Goal: Task Accomplishment & Management: Manage account settings

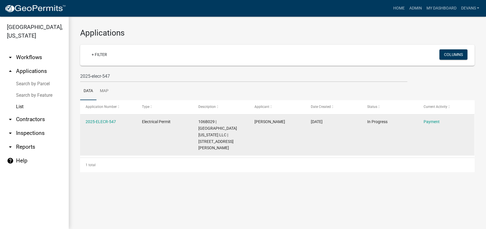
click at [99, 124] on div "2025-ELECR-547" at bounding box center [108, 121] width 45 height 7
click at [101, 119] on link "2025-ELECR-547" at bounding box center [101, 121] width 30 height 5
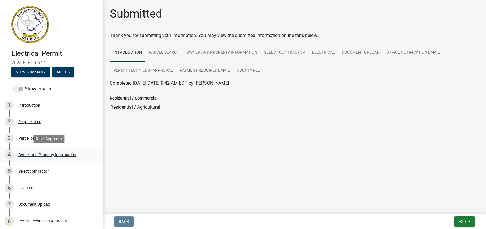
click at [50, 153] on div "Owner and Property Information" at bounding box center [47, 154] width 58 height 4
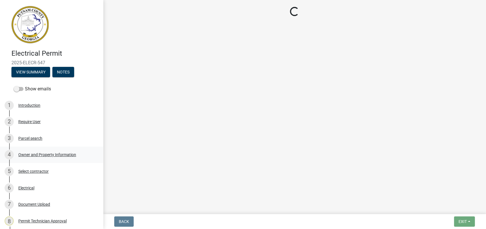
select select "af4fa47c-8bb5-4ba0-9393-e9f4e4358ca2"
select select "83394b22-4a11-496c-8e5c-75ade2e72faf"
select select "ece5c1a9-df30-4702-9587-5deee23533b7"
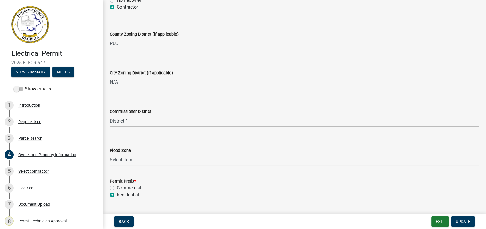
scroll to position [1032, 0]
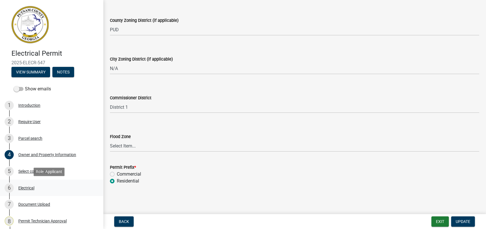
click at [27, 184] on div "6 Electrical" at bounding box center [49, 187] width 89 height 9
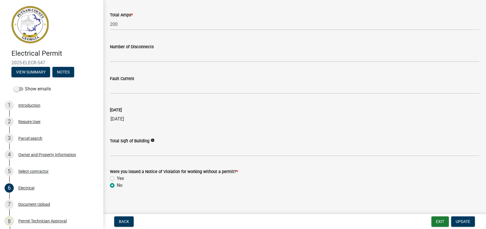
scroll to position [577, 0]
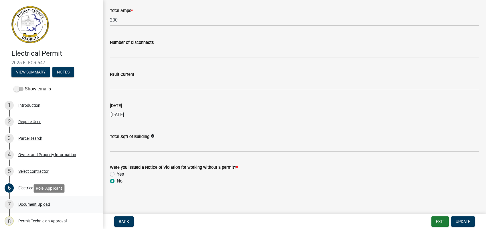
click at [54, 199] on link "7 Document Upload" at bounding box center [51, 204] width 103 height 17
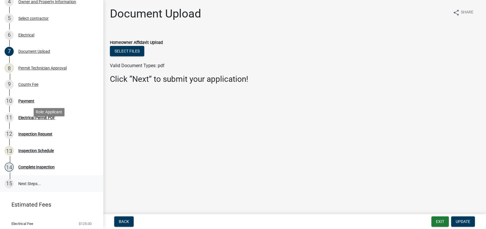
scroll to position [159, 0]
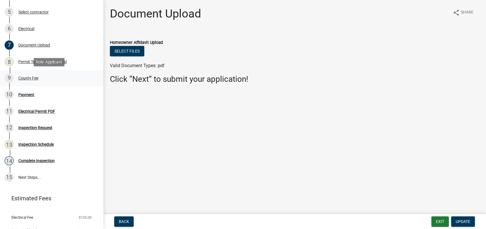
click at [28, 74] on div "9 County Fee" at bounding box center [49, 77] width 89 height 9
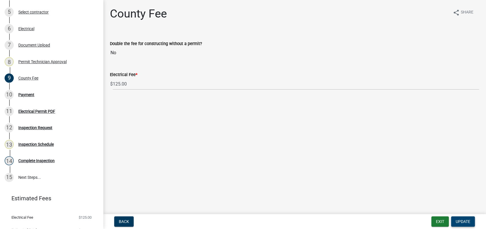
click at [465, 220] on span "Update" at bounding box center [463, 221] width 15 height 5
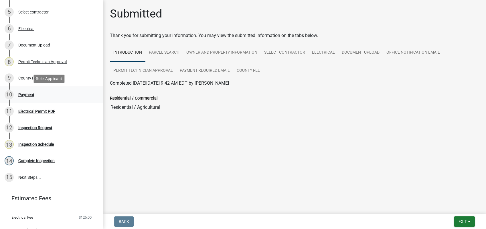
click at [20, 95] on div "Payment" at bounding box center [26, 95] width 16 height 4
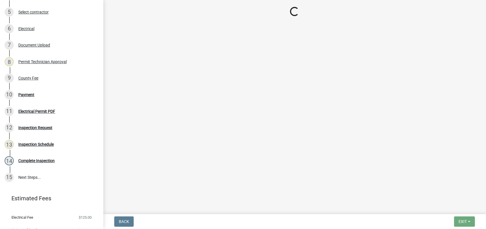
select select "3: 3"
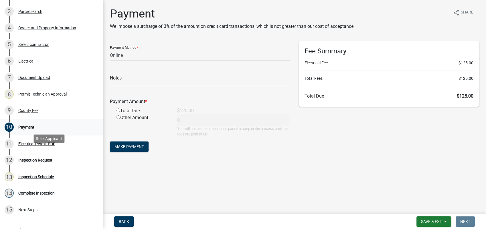
scroll to position [32, 0]
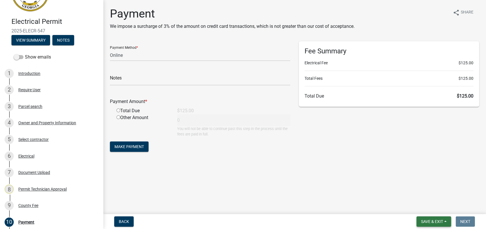
click at [439, 224] on button "Save & Exit" at bounding box center [434, 221] width 35 height 10
click at [430, 204] on button "Save & Exit" at bounding box center [429, 206] width 46 height 14
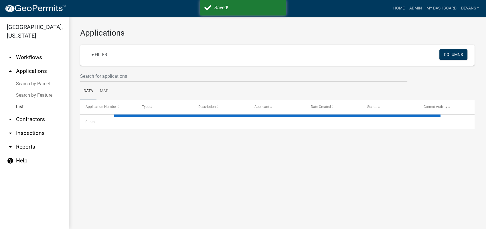
select select "1: 25"
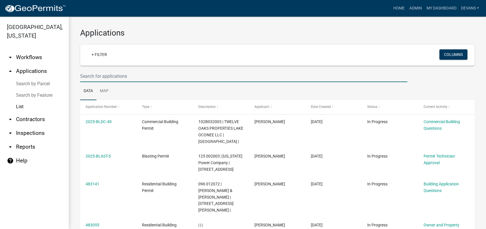
click at [99, 76] on input "text" at bounding box center [243, 76] width 327 height 12
click at [94, 77] on input "text" at bounding box center [243, 76] width 327 height 12
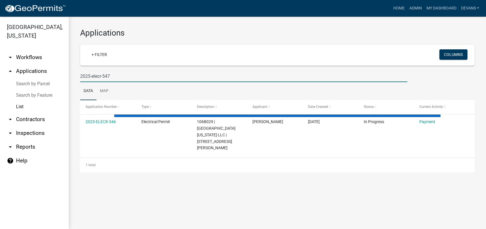
type input "2025-elecr-547"
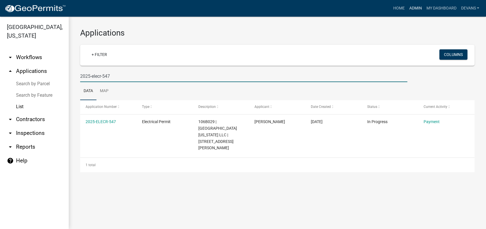
click at [415, 9] on link "Admin" at bounding box center [415, 8] width 17 height 11
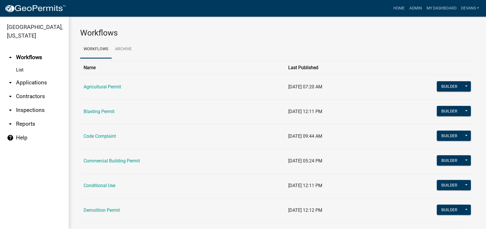
click at [28, 79] on link "arrow_drop_down Applications" at bounding box center [34, 83] width 69 height 14
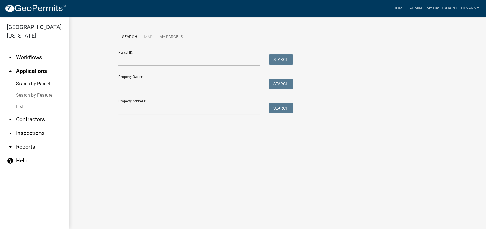
click at [18, 109] on link "List" at bounding box center [34, 106] width 69 height 11
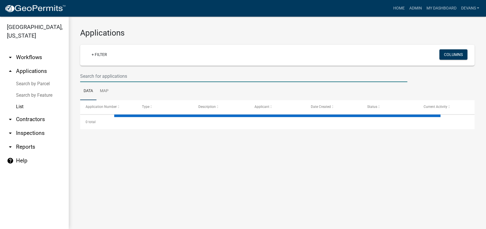
click at [135, 76] on input "text" at bounding box center [243, 76] width 327 height 12
type input "2"
select select "1: 25"
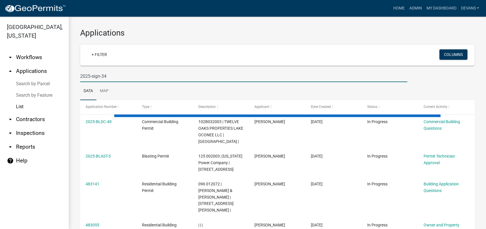
type input "2025-sign-34"
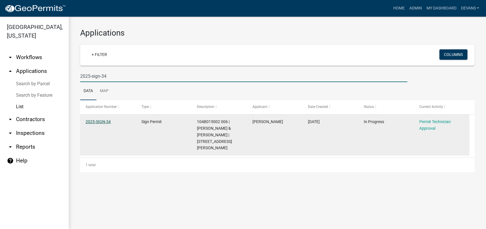
click at [94, 121] on link "2025-SIGN-34" at bounding box center [98, 121] width 25 height 5
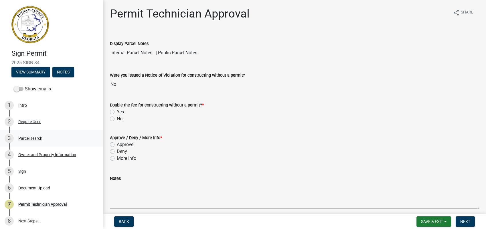
click at [30, 138] on div "Parcel search" at bounding box center [30, 138] width 24 height 4
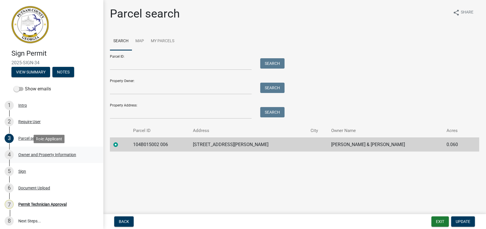
click at [40, 157] on div "4 Owner and Property Information" at bounding box center [49, 154] width 89 height 9
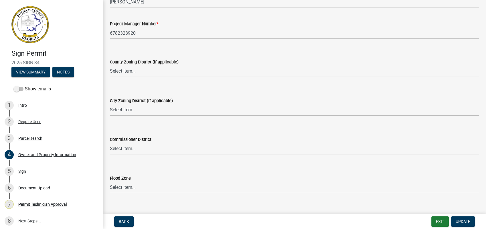
scroll to position [969, 0]
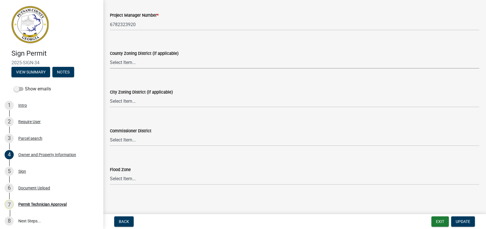
click at [117, 65] on select "Select Item... AG-1 R-1R R-1 R-2 MHP RM-1 RM-3 C-1 C-2 I-M PUD N/A" at bounding box center [294, 63] width 369 height 12
click at [110, 57] on select "Select Item... AG-1 R-1R R-1 R-2 MHP RM-1 RM-3 C-1 C-2 I-M PUD N/A" at bounding box center [294, 63] width 369 height 12
select select "0688c8c3-ca83-4764-a677-531fbc17e6cb"
click at [118, 100] on select "Select Item... A-1 A-2 R-1 R-2 R-3 R-4 MHP C-1 C-2 I-1 I-2 DB FH H-P N/A" at bounding box center [294, 101] width 369 height 12
click at [110, 95] on select "Select Item... A-1 A-2 R-1 R-2 R-3 R-4 MHP C-1 C-2 I-1 I-2 DB FH H-P N/A" at bounding box center [294, 101] width 369 height 12
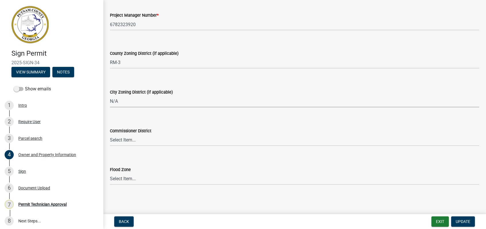
select select "83394b22-4a11-496c-8e5c-75ade2e72faf"
click at [125, 137] on select "Select Item... District 1 District 2 District 3 District 4" at bounding box center [294, 140] width 369 height 12
click at [110, 134] on select "Select Item... District 1 District 2 District 3 District 4" at bounding box center [294, 140] width 369 height 12
select select "469c5908-2854-42d5-89ed-bee7fc26529e"
click at [461, 220] on span "Update" at bounding box center [463, 221] width 15 height 5
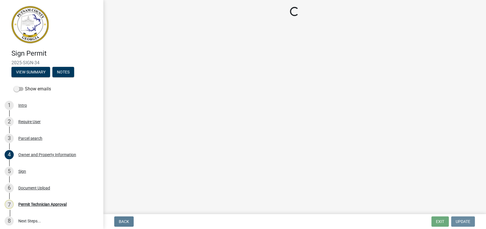
scroll to position [0, 0]
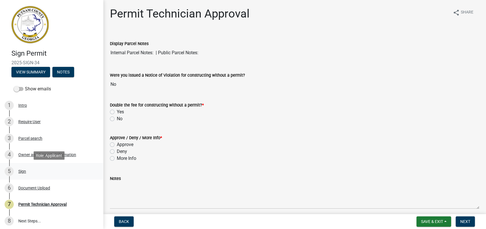
click at [29, 169] on div "5 Sign" at bounding box center [49, 170] width 89 height 9
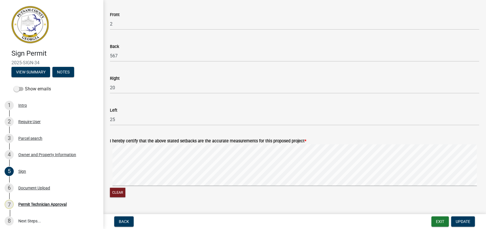
scroll to position [445, 0]
click at [477, 164] on div "I hereby certify that the above stated setbacks are the accurate measurements f…" at bounding box center [295, 163] width 378 height 68
click at [463, 219] on span "Update" at bounding box center [463, 221] width 15 height 5
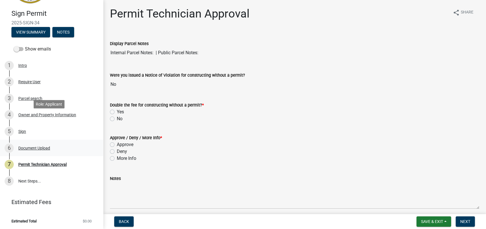
scroll to position [40, 0]
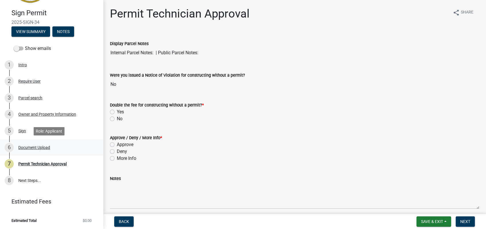
click at [26, 147] on div "Document Upload" at bounding box center [34, 147] width 32 height 4
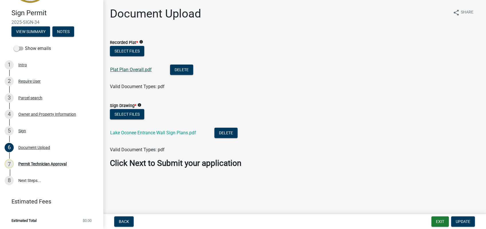
click at [137, 70] on link "Plat Plan Overall.pdf" at bounding box center [131, 69] width 42 height 5
click at [135, 132] on link "Lake Oconee Entrance Wall Sign Plans.pdf" at bounding box center [153, 132] width 86 height 5
click at [30, 99] on div "Parcel search" at bounding box center [30, 98] width 24 height 4
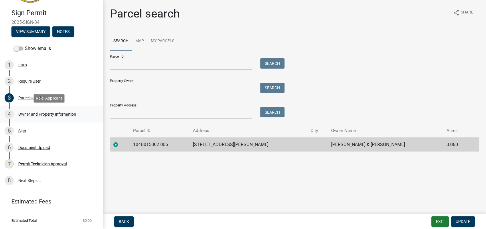
click at [37, 111] on div "4 Owner and Property Information" at bounding box center [49, 113] width 89 height 9
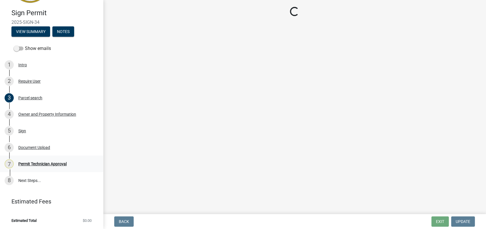
select select "0688c8c3-ca83-4764-a677-531fbc17e6cb"
select select "83394b22-4a11-496c-8e5c-75ade2e72faf"
select select "469c5908-2854-42d5-89ed-bee7fc26529e"
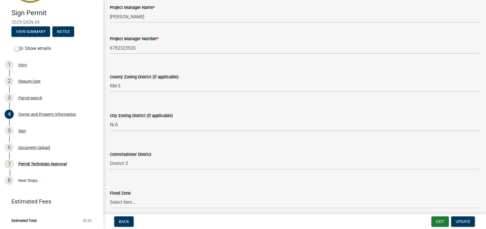
scroll to position [969, 0]
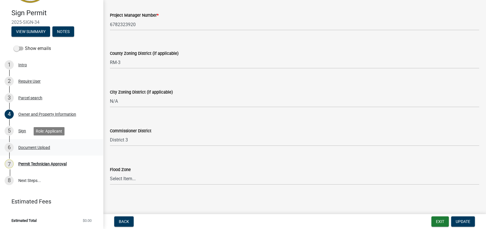
click at [25, 147] on div "Document Upload" at bounding box center [34, 147] width 32 height 4
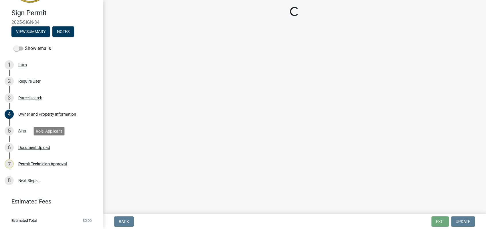
scroll to position [0, 0]
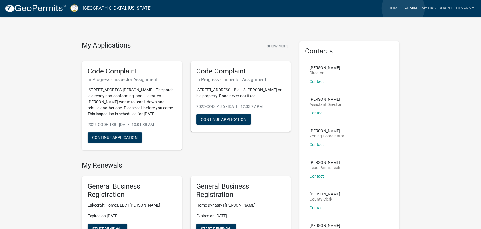
click at [404, 8] on link "Admin" at bounding box center [410, 8] width 17 height 11
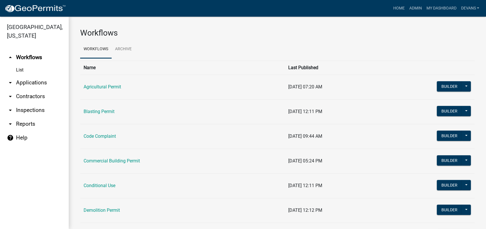
click at [45, 80] on link "arrow_drop_down Applications" at bounding box center [34, 83] width 69 height 14
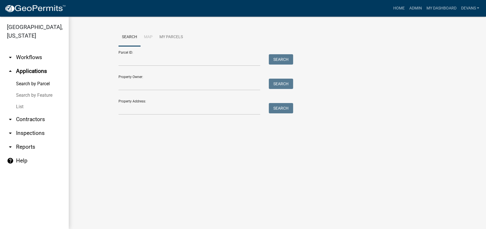
click at [30, 70] on link "arrow_drop_up Applications" at bounding box center [34, 71] width 69 height 14
click at [25, 56] on link "arrow_drop_down Workflows" at bounding box center [34, 57] width 69 height 14
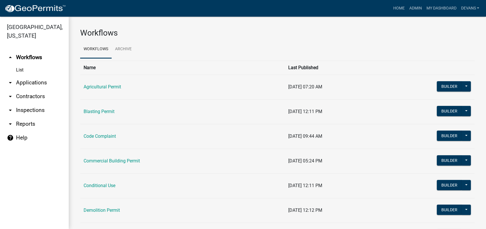
click at [37, 77] on link "arrow_drop_down Applications" at bounding box center [34, 83] width 69 height 14
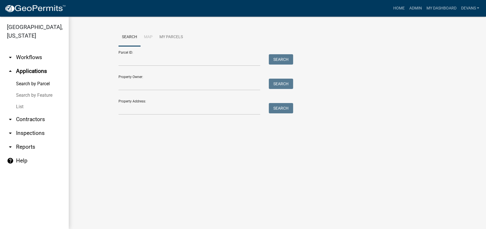
click at [24, 104] on link "List" at bounding box center [34, 106] width 69 height 11
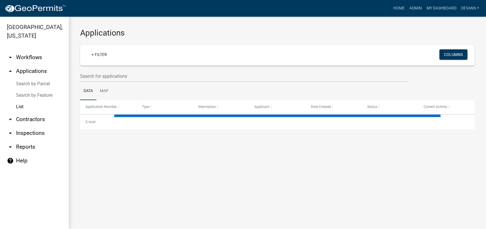
select select "1: 25"
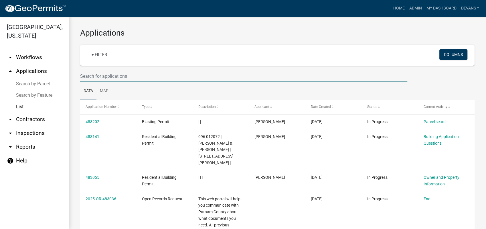
click at [101, 76] on input "text" at bounding box center [243, 76] width 327 height 12
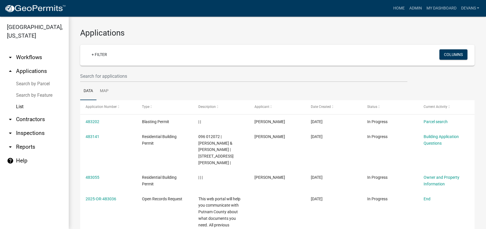
click at [25, 69] on link "arrow_drop_up Applications" at bounding box center [34, 71] width 69 height 14
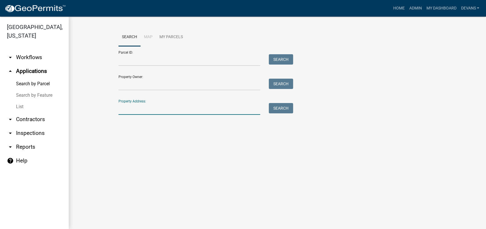
click at [140, 109] on input "Property Address:" at bounding box center [190, 109] width 142 height 12
type input "156 a bear creek"
click at [278, 106] on button "Search" at bounding box center [281, 108] width 24 height 10
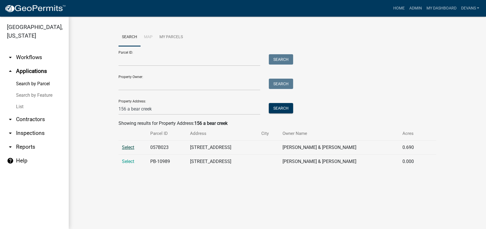
click at [123, 145] on span "Select" at bounding box center [128, 146] width 12 height 5
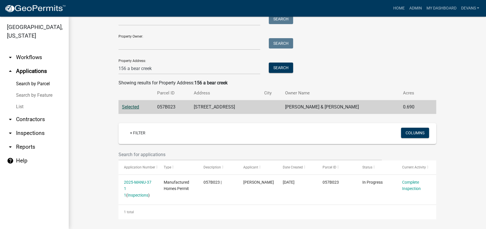
scroll to position [42, 0]
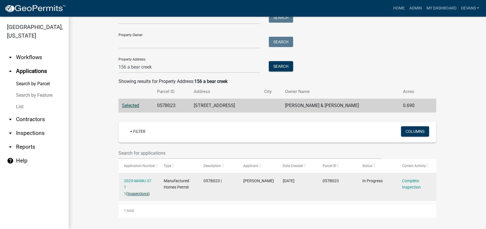
click at [133, 194] on link "Inspections" at bounding box center [138, 193] width 21 height 5
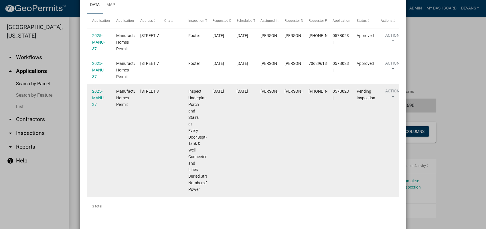
scroll to position [130, 0]
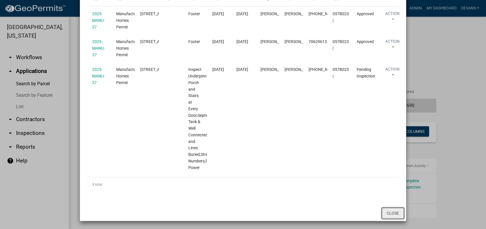
click at [389, 213] on button "Close" at bounding box center [393, 212] width 22 height 11
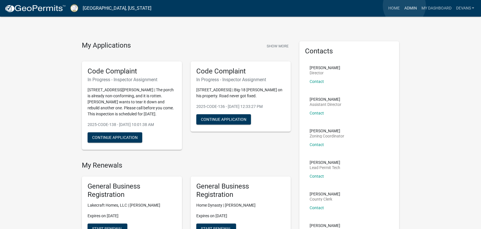
click at [405, 6] on link "Admin" at bounding box center [410, 8] width 17 height 11
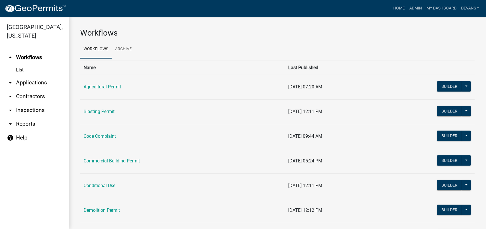
click at [21, 81] on link "arrow_drop_down Applications" at bounding box center [34, 83] width 69 height 14
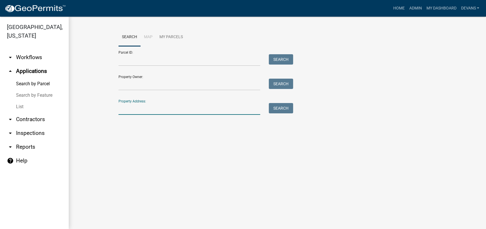
click at [150, 109] on input "Property Address:" at bounding box center [190, 109] width 142 height 12
type input "1"
click at [38, 129] on link "arrow_drop_down Inspections" at bounding box center [34, 133] width 69 height 14
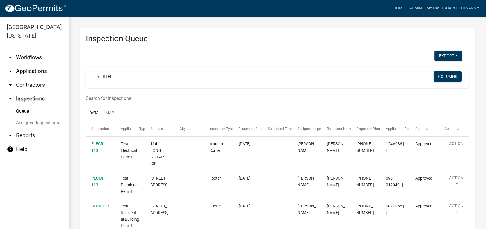
click at [109, 97] on input "text" at bounding box center [245, 98] width 318 height 12
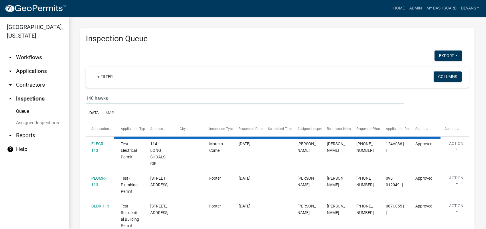
type input "140 hawks"
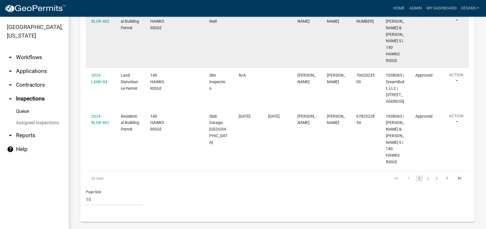
scroll to position [458, 0]
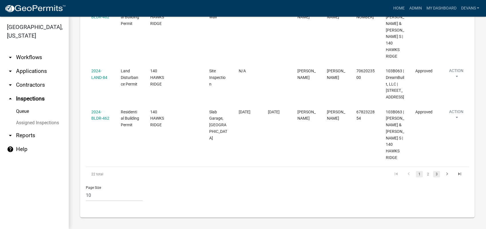
click at [433, 174] on link "3" at bounding box center [436, 174] width 7 height 6
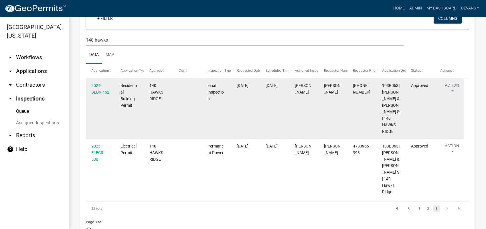
scroll to position [47, 0]
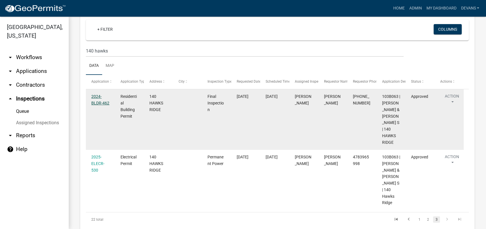
click at [91, 100] on link "2024-BLDR-462" at bounding box center [100, 99] width 18 height 11
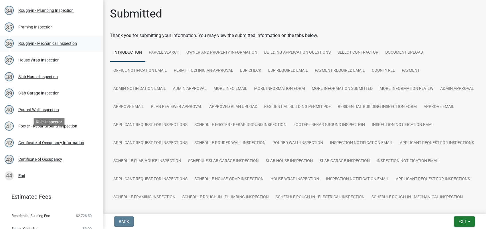
scroll to position [660, 0]
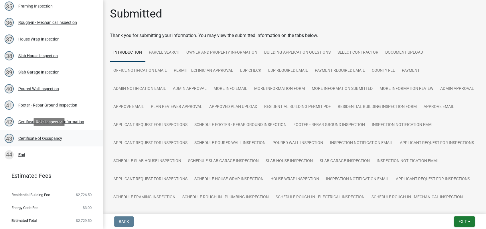
click at [27, 137] on div "Certificate of Occupancy" at bounding box center [40, 138] width 44 height 4
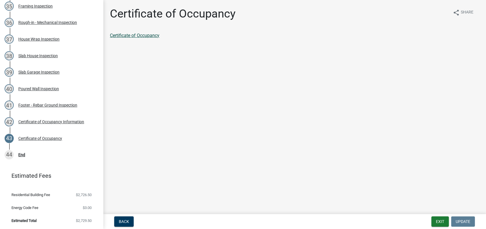
click at [141, 35] on link "Certificate of Occupancy" at bounding box center [135, 35] width 50 height 5
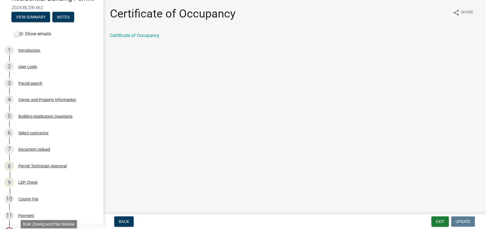
scroll to position [0, 0]
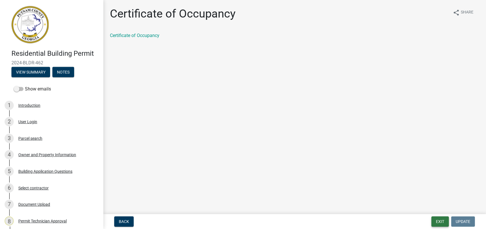
click at [438, 223] on button "Exit" at bounding box center [440, 221] width 17 height 10
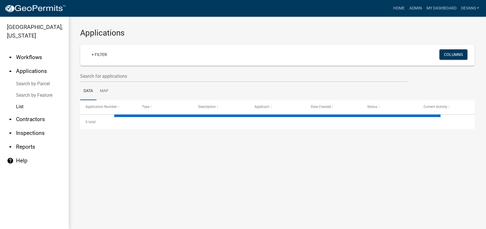
select select "1: 25"
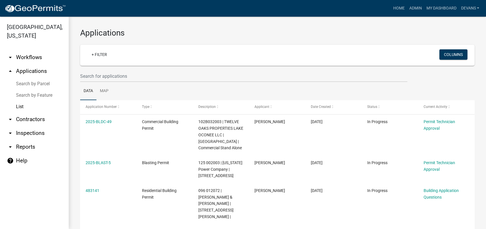
click at [39, 71] on link "arrow_drop_up Applications" at bounding box center [34, 71] width 69 height 14
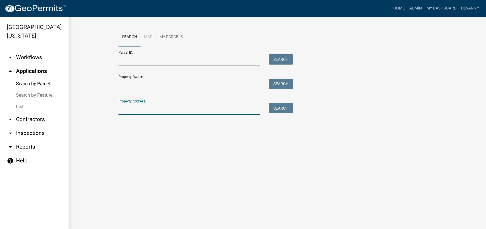
click at [126, 112] on input "Property Address:" at bounding box center [190, 109] width 142 height 12
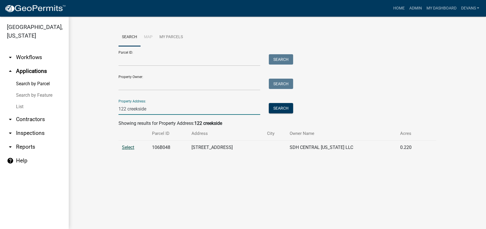
type input "122 creekside"
click at [126, 146] on span "Select" at bounding box center [128, 146] width 12 height 5
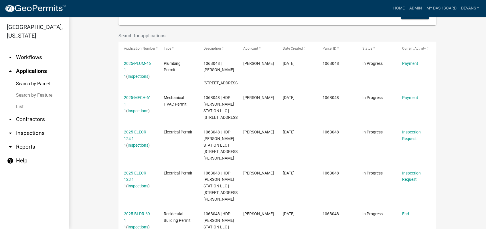
scroll to position [218, 0]
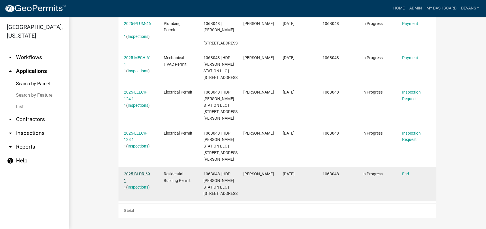
click at [131, 171] on link "2025-BLDR-69 1 1" at bounding box center [137, 180] width 26 height 18
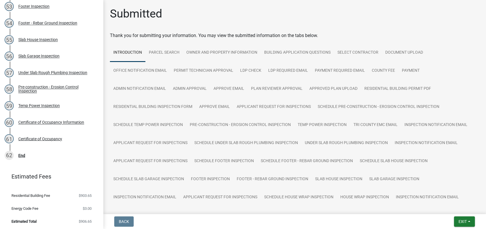
scroll to position [957, 0]
click at [39, 135] on div "61 Certificate of Occupancy" at bounding box center [49, 137] width 89 height 9
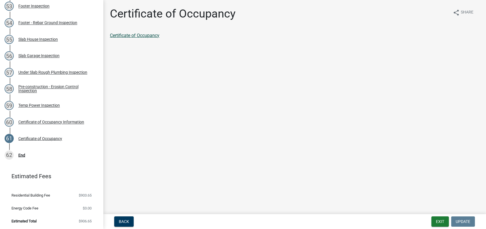
click at [126, 33] on link "Certificate of Occupancy" at bounding box center [135, 35] width 50 height 5
click at [437, 222] on button "Exit" at bounding box center [440, 221] width 17 height 10
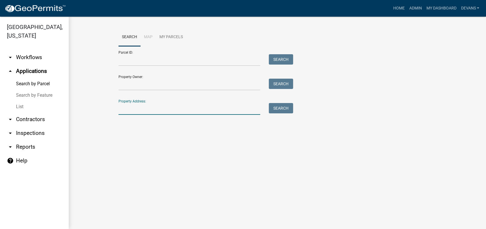
click at [131, 106] on input "Property Address:" at bounding box center [190, 109] width 142 height 12
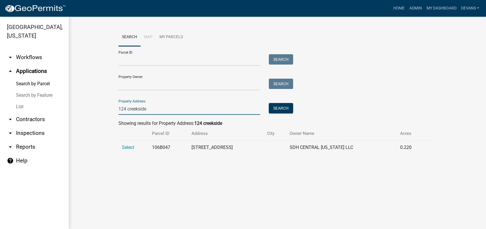
type input "124 creekside"
drag, startPoint x: 174, startPoint y: 145, endPoint x: 152, endPoint y: 146, distance: 22.1
click at [152, 146] on td "106B047" at bounding box center [169, 147] width 40 height 14
drag, startPoint x: 152, startPoint y: 146, endPoint x: 158, endPoint y: 147, distance: 6.3
copy td "106B047"
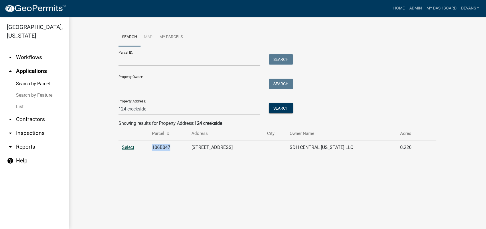
click at [129, 148] on span "Select" at bounding box center [128, 146] width 12 height 5
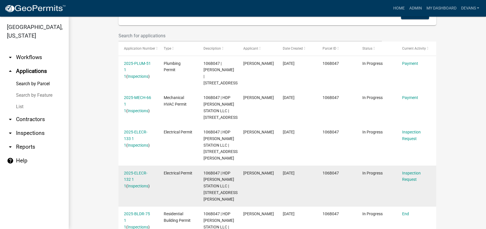
scroll to position [218, 0]
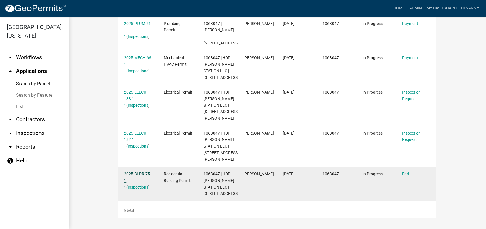
click at [131, 171] on link "2025-BLDR-75 1 1" at bounding box center [137, 180] width 26 height 18
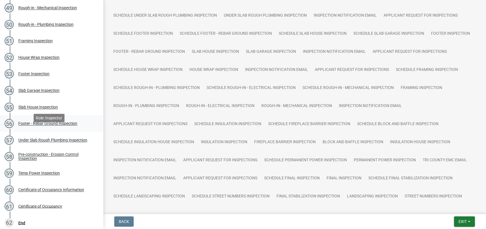
scroll to position [944, 0]
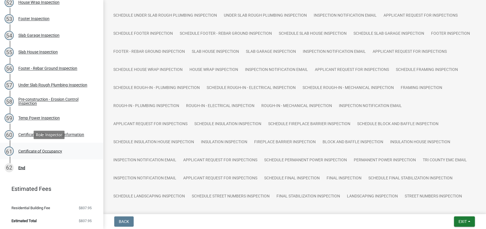
click at [44, 149] on div "Certificate of Occupancy" at bounding box center [40, 151] width 44 height 4
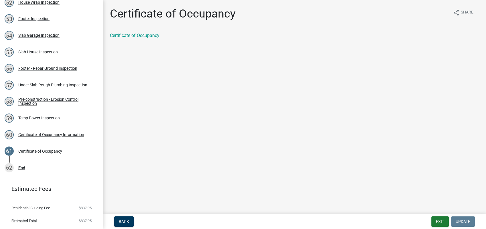
click at [128, 31] on div "Certificate of Occupancy share Share Certificate of Occupancy" at bounding box center [295, 25] width 378 height 37
click at [127, 34] on link "Certificate of Occupancy" at bounding box center [135, 35] width 50 height 5
click at [52, 48] on div "55 Slab House Inspection" at bounding box center [49, 51] width 89 height 9
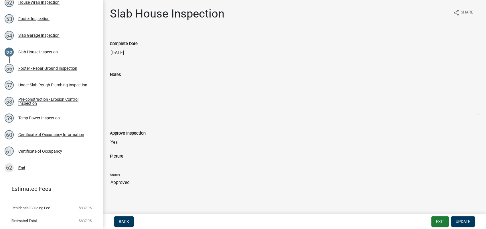
click at [426, 228] on html "Internet Explorer does NOT work with GeoPermits. Get a new browser for more sec…" at bounding box center [243, 114] width 486 height 229
click at [439, 223] on button "Exit" at bounding box center [440, 221] width 17 height 10
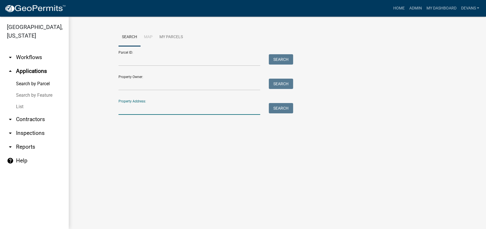
click at [120, 111] on input "Property Address:" at bounding box center [190, 109] width 142 height 12
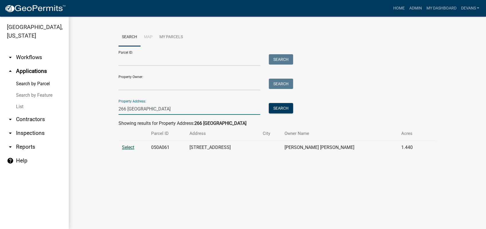
type input "266 glenwood"
click at [125, 147] on span "Select" at bounding box center [128, 146] width 12 height 5
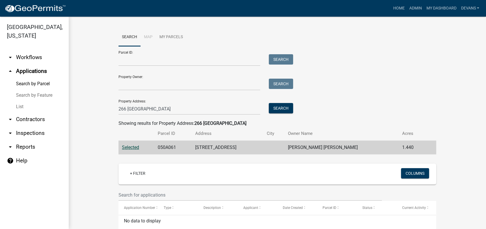
click at [130, 148] on span "Selected" at bounding box center [130, 146] width 17 height 5
drag, startPoint x: 148, startPoint y: 112, endPoint x: 108, endPoint y: 112, distance: 40.1
click at [108, 112] on wm-workflow-application-search-view "Search Map My Parcels Parcel ID: Search Property Owner: Search Property Address…" at bounding box center [277, 136] width 395 height 216
click at [140, 84] on input "Property Owner:" at bounding box center [190, 84] width 142 height 12
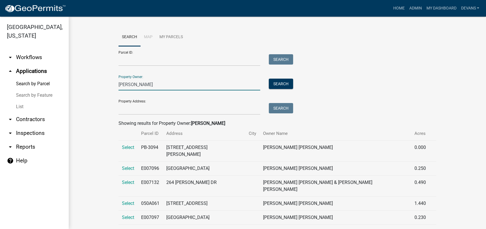
type input "jemison"
click at [133, 196] on td "Select" at bounding box center [128, 203] width 19 height 14
click at [123, 200] on span "Select" at bounding box center [128, 202] width 12 height 5
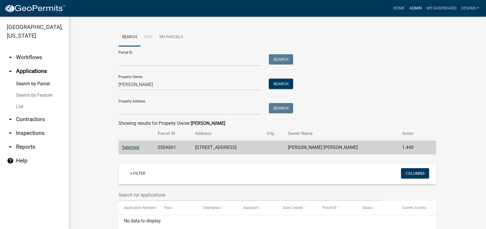
click at [411, 7] on link "Admin" at bounding box center [415, 8] width 17 height 11
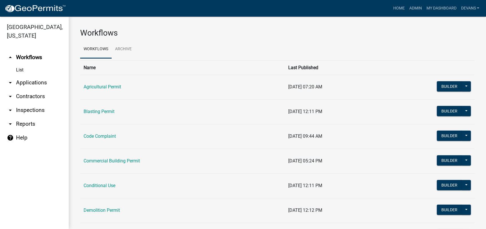
click at [27, 82] on link "arrow_drop_down Applications" at bounding box center [34, 83] width 69 height 14
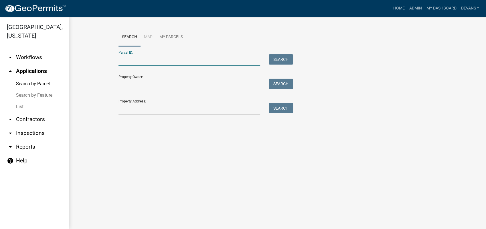
click at [137, 60] on input "Parcel ID:" at bounding box center [190, 60] width 142 height 12
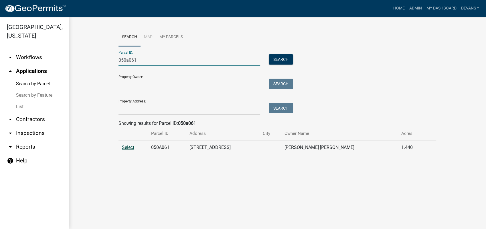
type input "050a061"
click at [129, 148] on span "Select" at bounding box center [128, 146] width 12 height 5
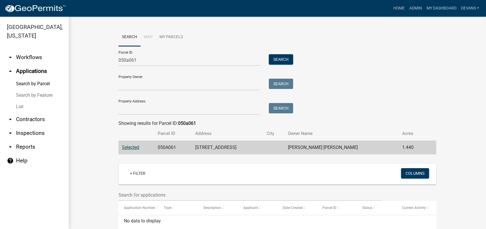
click at [32, 72] on link "arrow_drop_up Applications" at bounding box center [34, 71] width 69 height 14
click at [368, 64] on div "Parcel ID: 050a061 Search Property Owner: Search Property Address: Search" at bounding box center [278, 80] width 318 height 68
click at [408, 5] on link "Admin" at bounding box center [415, 8] width 17 height 11
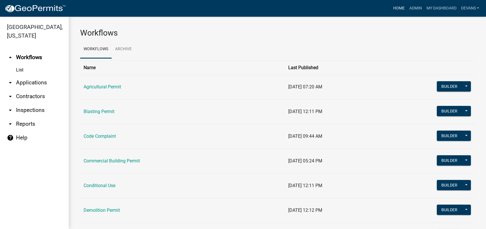
click at [400, 10] on link "Home" at bounding box center [399, 8] width 16 height 11
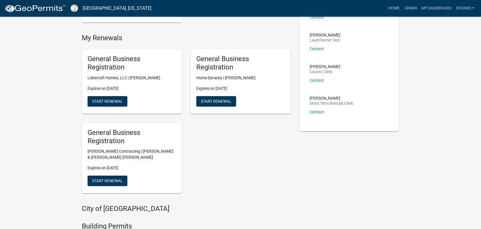
scroll to position [286, 0]
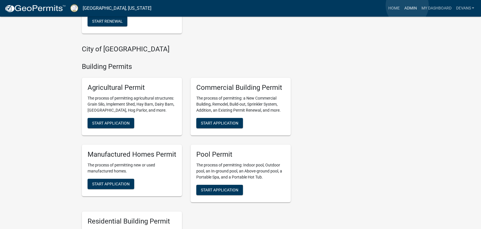
click at [408, 5] on link "Admin" at bounding box center [410, 8] width 17 height 11
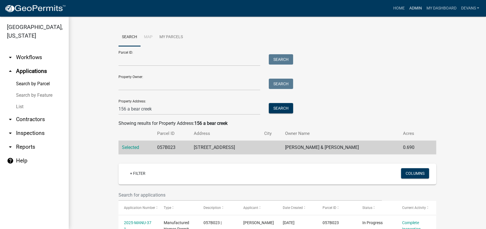
click at [413, 7] on link "Admin" at bounding box center [415, 8] width 17 height 11
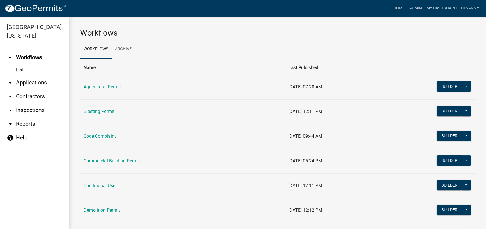
click at [21, 77] on link "arrow_drop_down Applications" at bounding box center [34, 83] width 69 height 14
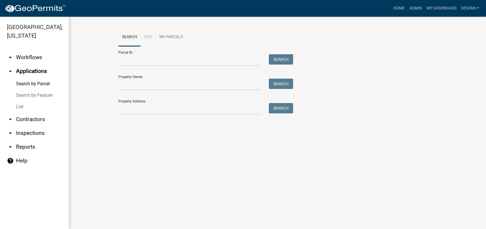
click at [26, 70] on link "arrow_drop_up Applications" at bounding box center [34, 71] width 69 height 14
click at [19, 106] on link "List" at bounding box center [34, 106] width 69 height 11
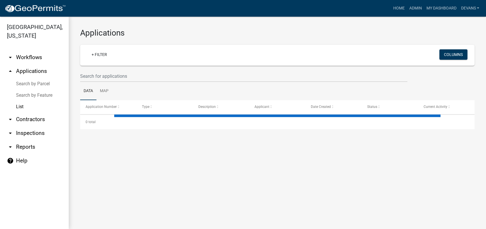
click at [29, 57] on link "arrow_drop_down Workflows" at bounding box center [34, 57] width 69 height 14
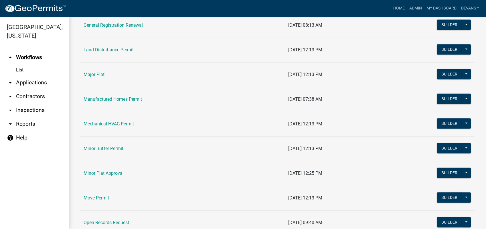
scroll to position [445, 0]
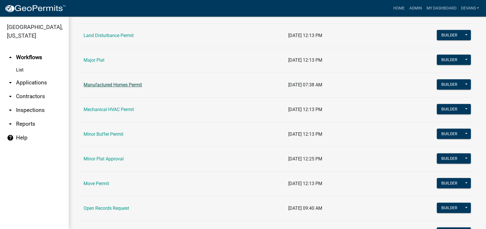
click at [101, 86] on link "Manufactured Homes Permit" at bounding box center [113, 84] width 58 height 5
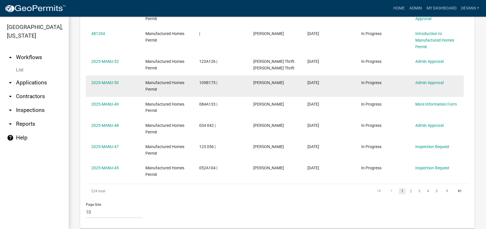
scroll to position [603, 0]
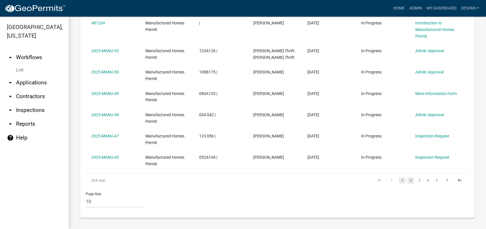
click at [408, 178] on link "2" at bounding box center [411, 180] width 7 height 6
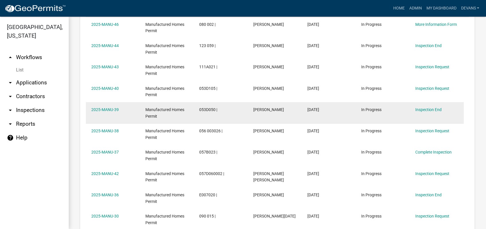
scroll to position [583, 0]
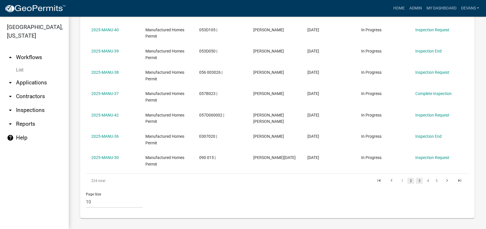
click at [416, 177] on link "3" at bounding box center [419, 180] width 7 height 6
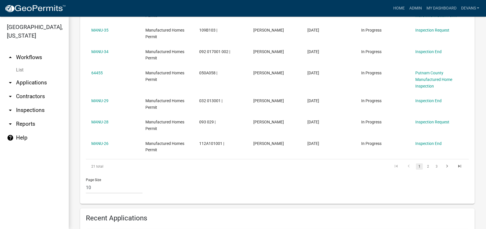
scroll to position [254, 0]
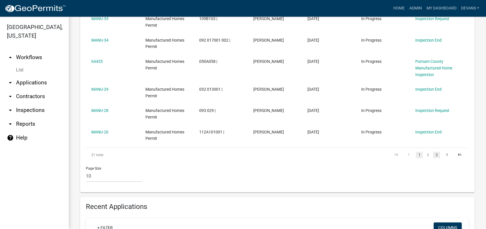
click at [433, 154] on link "3" at bounding box center [436, 155] width 7 height 6
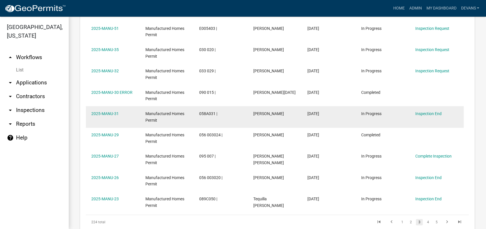
scroll to position [353, 0]
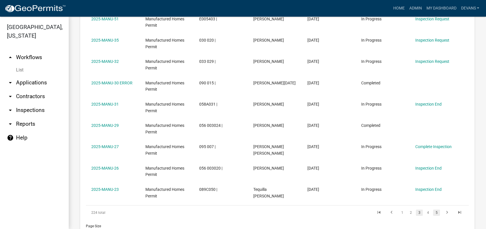
click at [433, 210] on link "5" at bounding box center [436, 212] width 7 height 6
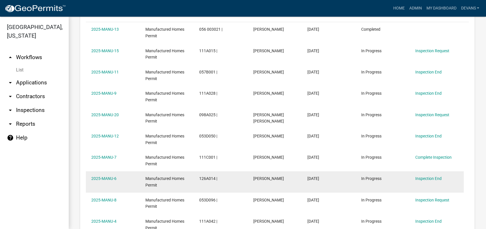
scroll to position [385, 0]
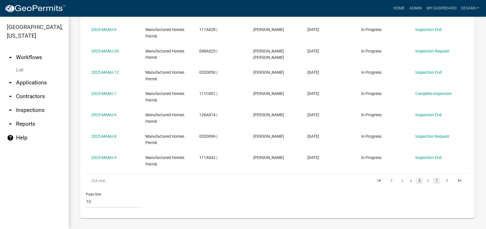
click at [433, 179] on link "7" at bounding box center [436, 180] width 7 height 6
click at [433, 180] on link "9" at bounding box center [436, 180] width 7 height 6
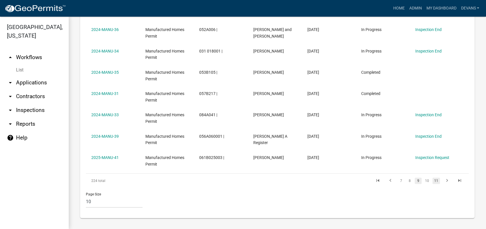
click at [433, 179] on link "11" at bounding box center [436, 180] width 7 height 6
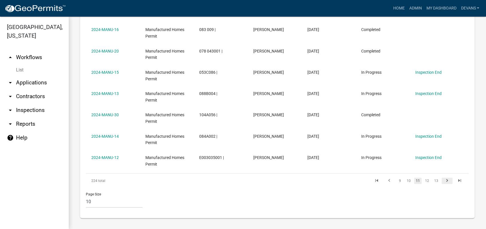
click at [444, 178] on icon "go to next page" at bounding box center [447, 181] width 7 height 7
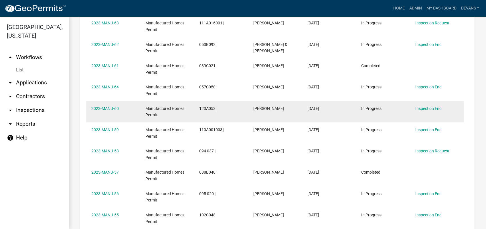
scroll to position [385, 0]
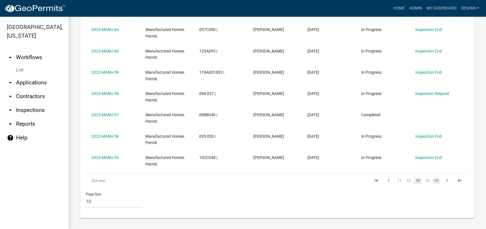
click at [434, 179] on link "15" at bounding box center [436, 180] width 7 height 6
click at [434, 179] on link "17" at bounding box center [436, 180] width 7 height 6
click at [434, 179] on link "19" at bounding box center [436, 180] width 7 height 6
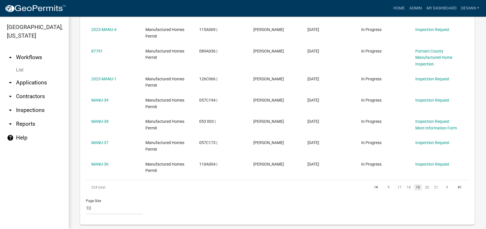
click at [434, 180] on div "224 total 17 18 19 20 21" at bounding box center [277, 187] width 383 height 14
drag, startPoint x: 434, startPoint y: 179, endPoint x: 386, endPoint y: 186, distance: 48.3
click at [386, 186] on icon "go to previous page" at bounding box center [388, 187] width 7 height 7
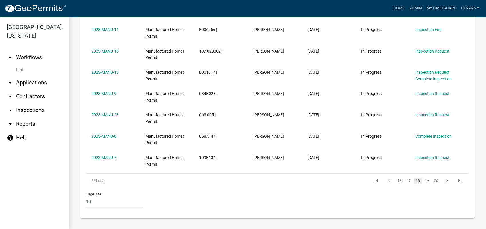
click at [385, 186] on div "224 total 16 17 18 19 20" at bounding box center [277, 180] width 383 height 14
click at [386, 179] on icon "go to previous page" at bounding box center [388, 181] width 7 height 7
click at [375, 178] on icon "go to first page" at bounding box center [376, 181] width 7 height 7
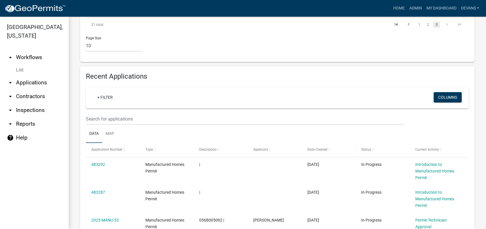
scroll to position [176, 0]
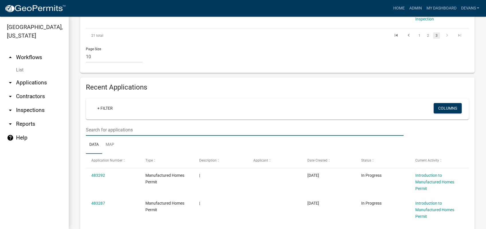
click at [137, 126] on input "text" at bounding box center [245, 130] width 318 height 12
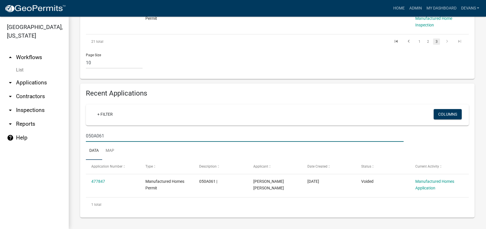
scroll to position [169, 0]
drag, startPoint x: 114, startPoint y: 135, endPoint x: 74, endPoint y: 131, distance: 40.1
click at [74, 131] on div "Manufactured Homes Permit The process of permitting new or used manufactured ho…" at bounding box center [278, 37] width 418 height 381
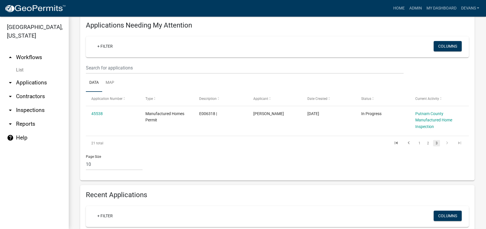
scroll to position [65, 0]
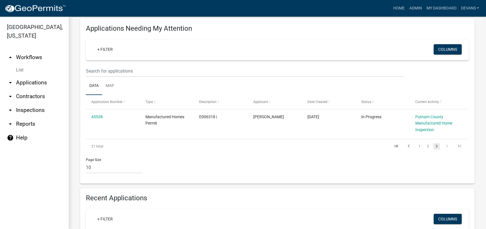
type input "roberrt harris"
click at [31, 81] on link "arrow_drop_down Applications" at bounding box center [34, 83] width 69 height 14
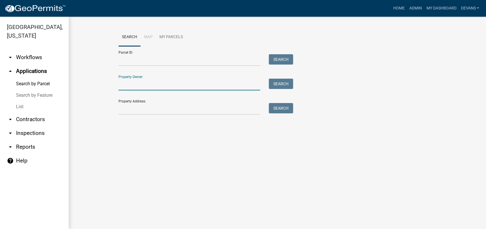
click at [128, 87] on input "Property Owner:" at bounding box center [190, 84] width 142 height 12
type input "Evans G Jemison"
click at [277, 82] on button "Search" at bounding box center [281, 83] width 24 height 10
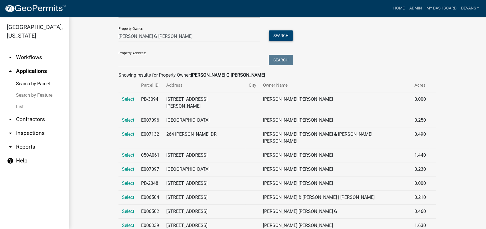
scroll to position [64, 0]
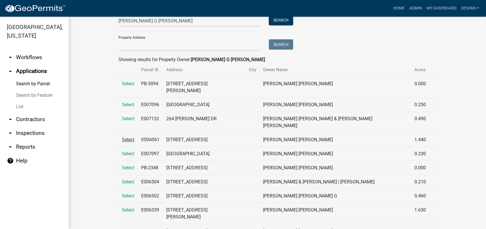
click at [129, 137] on span "Select" at bounding box center [128, 139] width 12 height 5
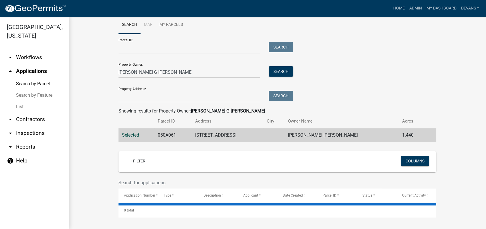
scroll to position [12, 0]
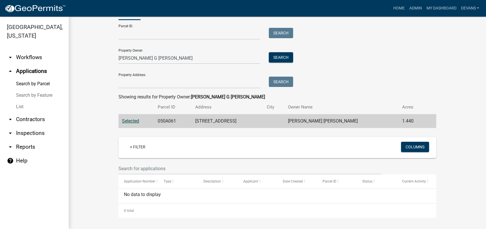
click at [32, 71] on link "arrow_drop_up Applications" at bounding box center [34, 71] width 69 height 14
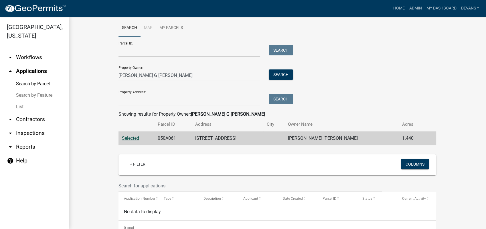
scroll to position [0, 0]
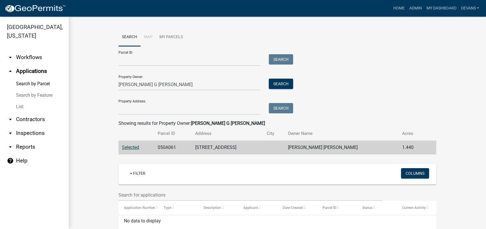
click at [27, 55] on link "arrow_drop_down Workflows" at bounding box center [34, 57] width 69 height 14
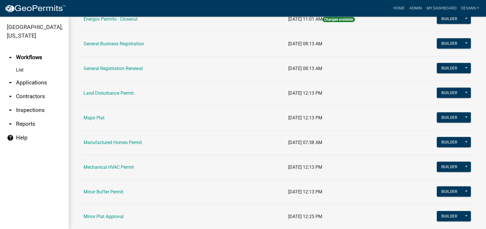
scroll to position [414, 0]
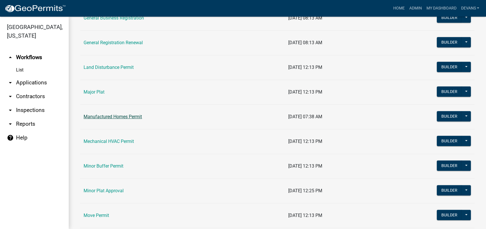
click at [103, 117] on link "Manufactured Homes Permit" at bounding box center [113, 116] width 58 height 5
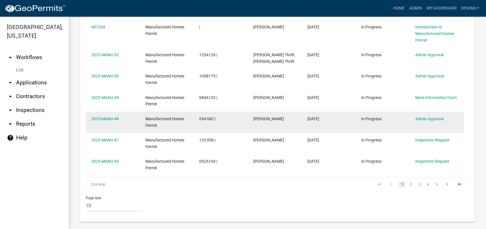
scroll to position [603, 0]
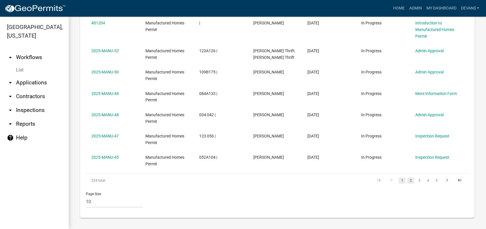
click at [408, 181] on link "2" at bounding box center [411, 180] width 7 height 6
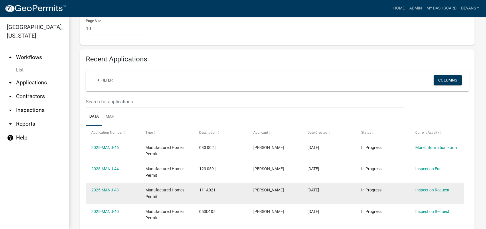
scroll to position [392, 0]
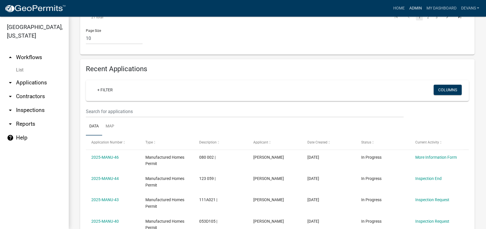
click at [415, 9] on link "Admin" at bounding box center [415, 8] width 17 height 11
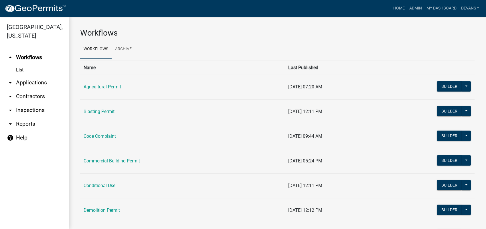
click at [20, 80] on link "arrow_drop_down Applications" at bounding box center [34, 83] width 69 height 14
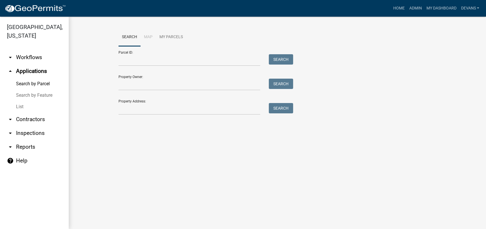
click at [25, 102] on link "List" at bounding box center [34, 106] width 69 height 11
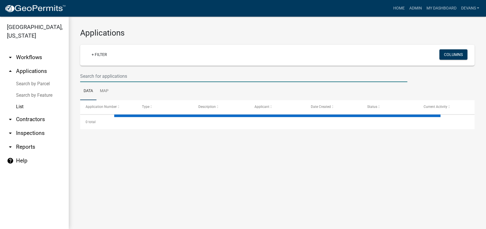
click at [127, 74] on input "text" at bounding box center [243, 76] width 327 height 12
select select "1: 25"
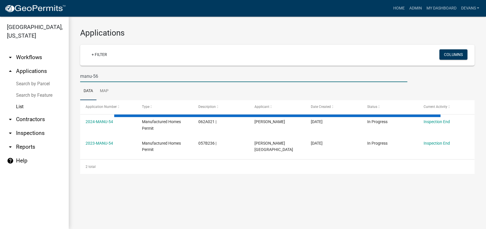
type input "manu-56"
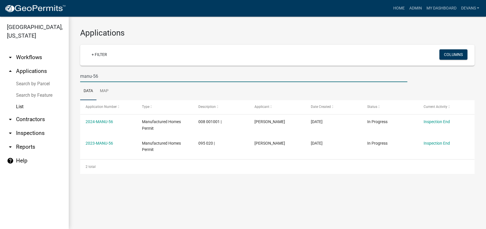
click at [104, 81] on input "manu-56" at bounding box center [243, 76] width 327 height 12
click at [410, 5] on link "Admin" at bounding box center [415, 8] width 17 height 11
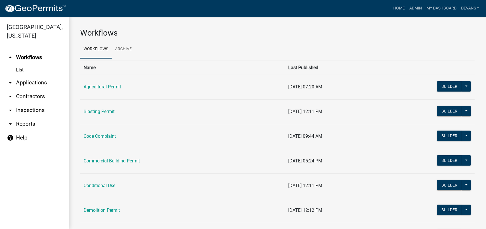
click at [26, 82] on link "arrow_drop_down Applications" at bounding box center [34, 83] width 69 height 14
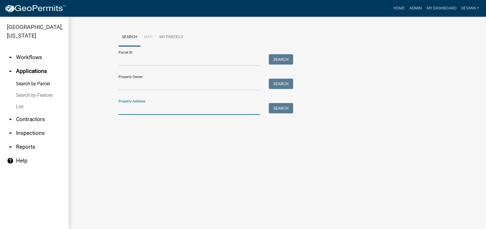
click at [135, 108] on input "Property Address:" at bounding box center [190, 109] width 142 height 12
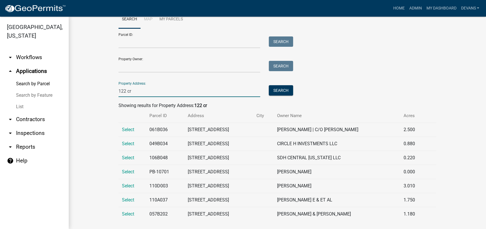
scroll to position [25, 0]
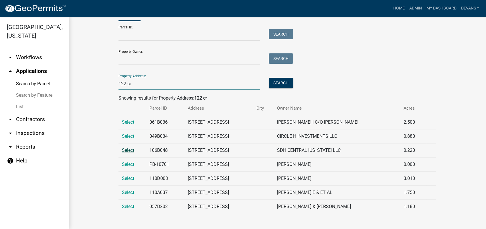
type input "122 cr"
click at [122, 149] on span "Select" at bounding box center [128, 149] width 12 height 5
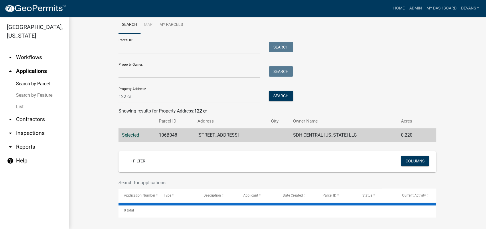
scroll to position [12, 0]
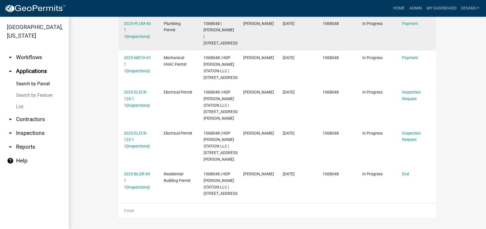
scroll to position [218, 0]
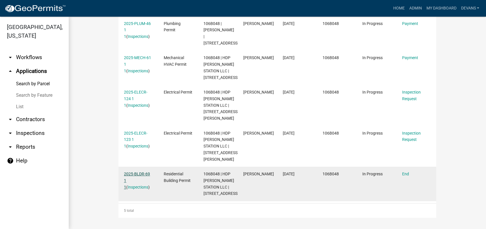
click at [133, 171] on link "2025-BLDR-69 1 1" at bounding box center [137, 180] width 26 height 18
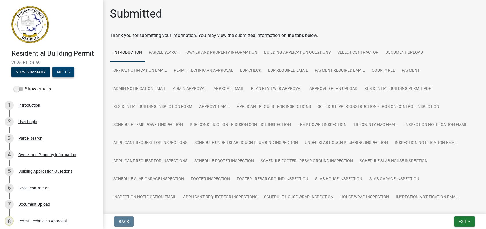
click at [60, 70] on button "Notes" at bounding box center [63, 72] width 22 height 10
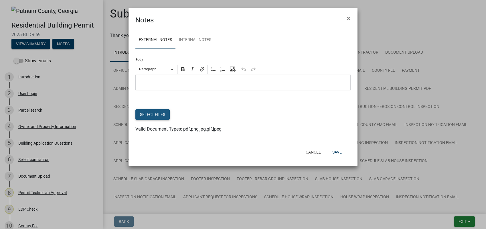
click at [150, 114] on button "Select files" at bounding box center [152, 114] width 34 height 10
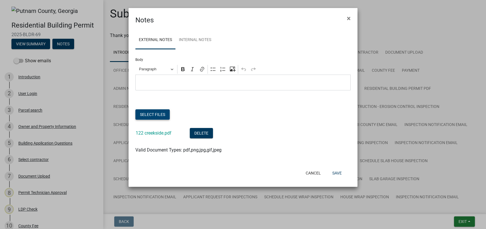
click at [153, 111] on button "Select files" at bounding box center [152, 114] width 34 height 10
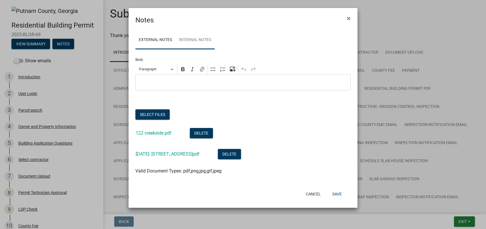
click at [202, 39] on link "Internal Notes" at bounding box center [195, 40] width 39 height 18
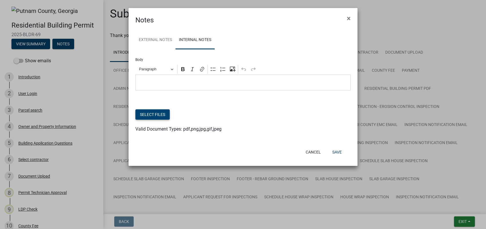
click at [143, 115] on button "Select files" at bounding box center [152, 114] width 34 height 10
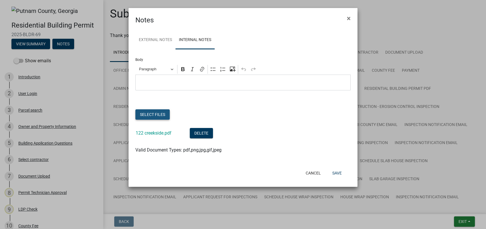
click at [156, 110] on button "Select files" at bounding box center [152, 114] width 34 height 10
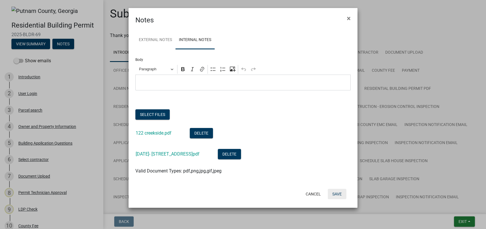
click at [335, 194] on button "Save" at bounding box center [337, 193] width 19 height 10
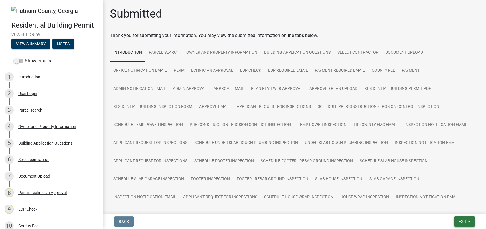
click at [468, 220] on button "Exit" at bounding box center [464, 221] width 21 height 10
click at [446, 208] on button "Save & Exit" at bounding box center [452, 206] width 46 height 14
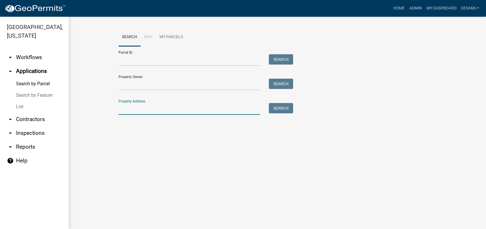
click at [156, 108] on input "Property Address:" at bounding box center [190, 109] width 142 height 12
type input "124 creekside"
click at [282, 105] on button "Search" at bounding box center [281, 108] width 24 height 10
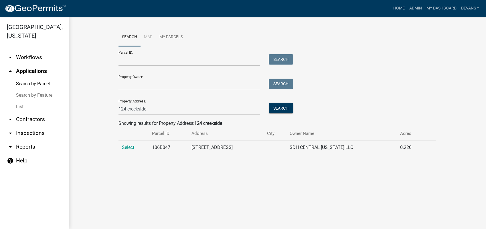
click at [135, 146] on td "Select" at bounding box center [134, 147] width 30 height 14
click at [131, 146] on span "Select" at bounding box center [128, 146] width 12 height 5
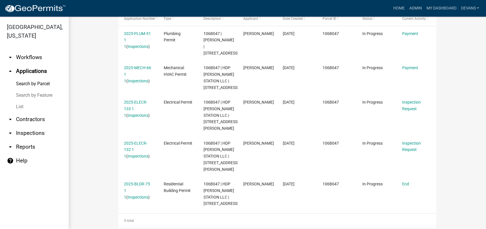
scroll to position [191, 0]
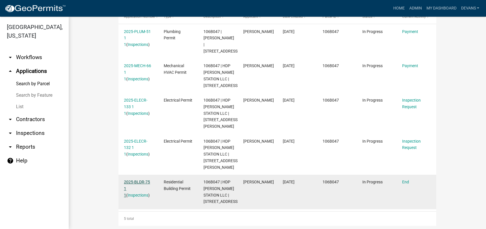
click at [130, 195] on link "2025-BLDR-75 1 1" at bounding box center [137, 188] width 26 height 18
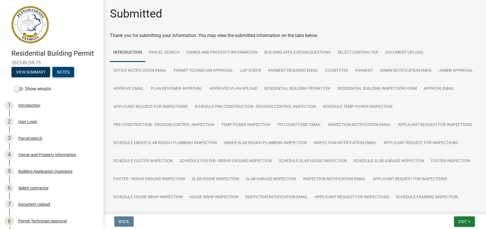
click at [61, 74] on button "Notes" at bounding box center [63, 72] width 22 height 10
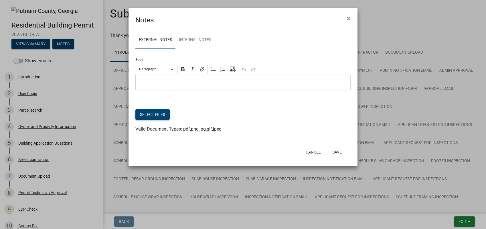
click at [145, 110] on button "Select files" at bounding box center [152, 114] width 34 height 10
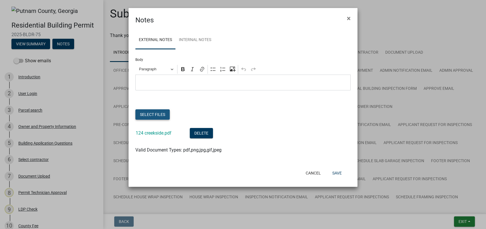
click at [151, 111] on button "Select files" at bounding box center [152, 114] width 34 height 10
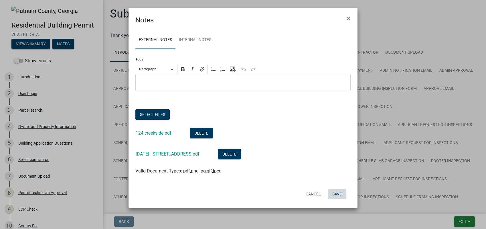
click at [341, 193] on button "Save" at bounding box center [337, 193] width 19 height 10
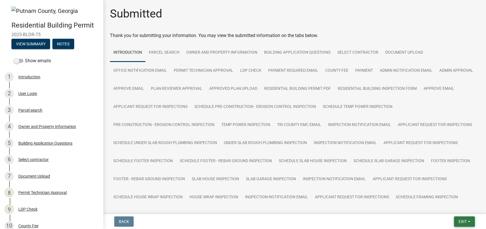
click at [460, 221] on span "Exit" at bounding box center [463, 221] width 8 height 5
click at [454, 206] on button "Save & Exit" at bounding box center [452, 206] width 46 height 14
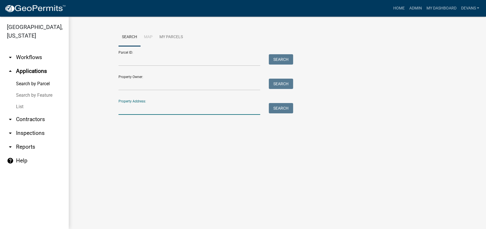
click at [137, 110] on input "Property Address:" at bounding box center [190, 109] width 142 height 12
type input "1"
type input "201 e sumter"
click at [282, 110] on button "Search" at bounding box center [281, 108] width 24 height 10
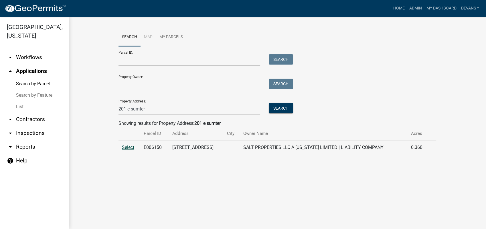
click at [125, 145] on span "Select" at bounding box center [128, 146] width 12 height 5
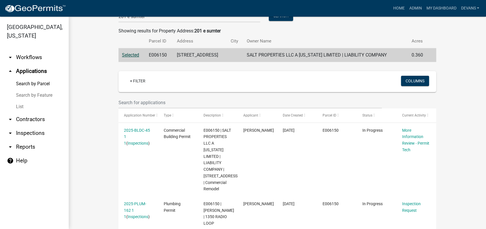
scroll to position [108, 0]
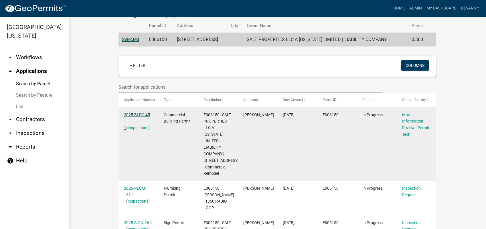
click at [128, 115] on link "2025-BLDC-45 1 1" at bounding box center [137, 121] width 26 height 18
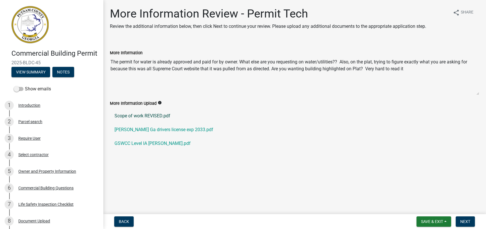
click at [126, 115] on link "Scope of work REVISED.pdf" at bounding box center [294, 116] width 369 height 14
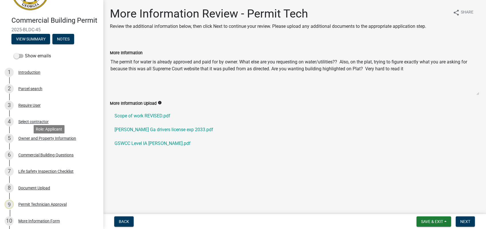
scroll to position [115, 0]
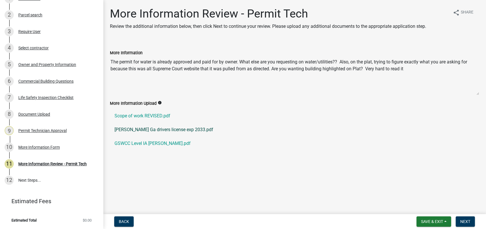
click at [127, 127] on link "Bobby Allman Holcomb JR Ga drivers license exp 2033.pdf" at bounding box center [294, 130] width 369 height 14
click at [149, 142] on link "GSWCC Level IA Bobby Holcomb.pdf" at bounding box center [294, 143] width 369 height 14
click at [45, 163] on div "More Information Review - Permit Tech" at bounding box center [52, 164] width 68 height 4
click at [50, 146] on div "More Information Form" at bounding box center [39, 147] width 42 height 4
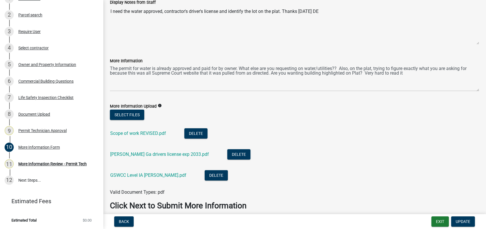
scroll to position [66, 0]
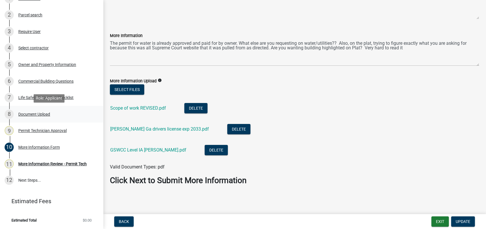
click at [46, 113] on div "Document Upload" at bounding box center [34, 114] width 32 height 4
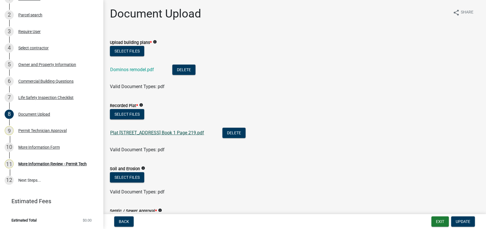
click at [137, 133] on link "Plat 201 E Sumter St EatontonGA Book 1 Page 219.pdf" at bounding box center [157, 132] width 94 height 5
click at [438, 219] on button "Exit" at bounding box center [440, 221] width 17 height 10
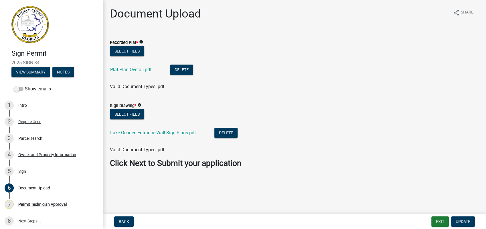
scroll to position [40, 0]
